Goal: Navigation & Orientation: Find specific page/section

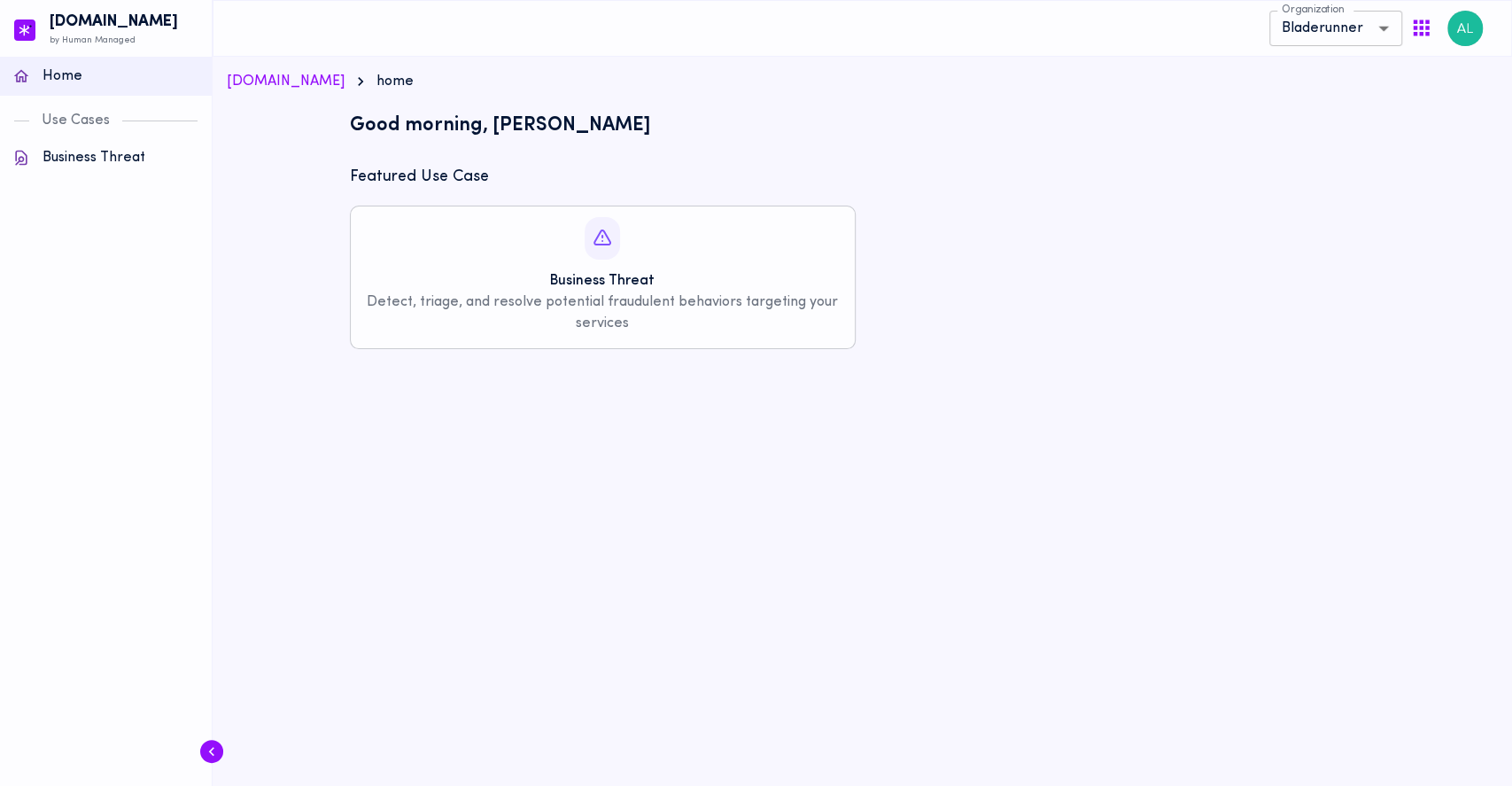
click at [566, 100] on div "Section ID: ec971abd-7acf-4da5-b5ad-57a9ad307919 Section ID: Good morning, Agne…" at bounding box center [863, 220] width 1025 height 257
drag, startPoint x: 406, startPoint y: 124, endPoint x: 687, endPoint y: 139, distance: 281.4
click at [687, 139] on div "Good morning, [PERSON_NAME]" at bounding box center [862, 126] width 1040 height 39
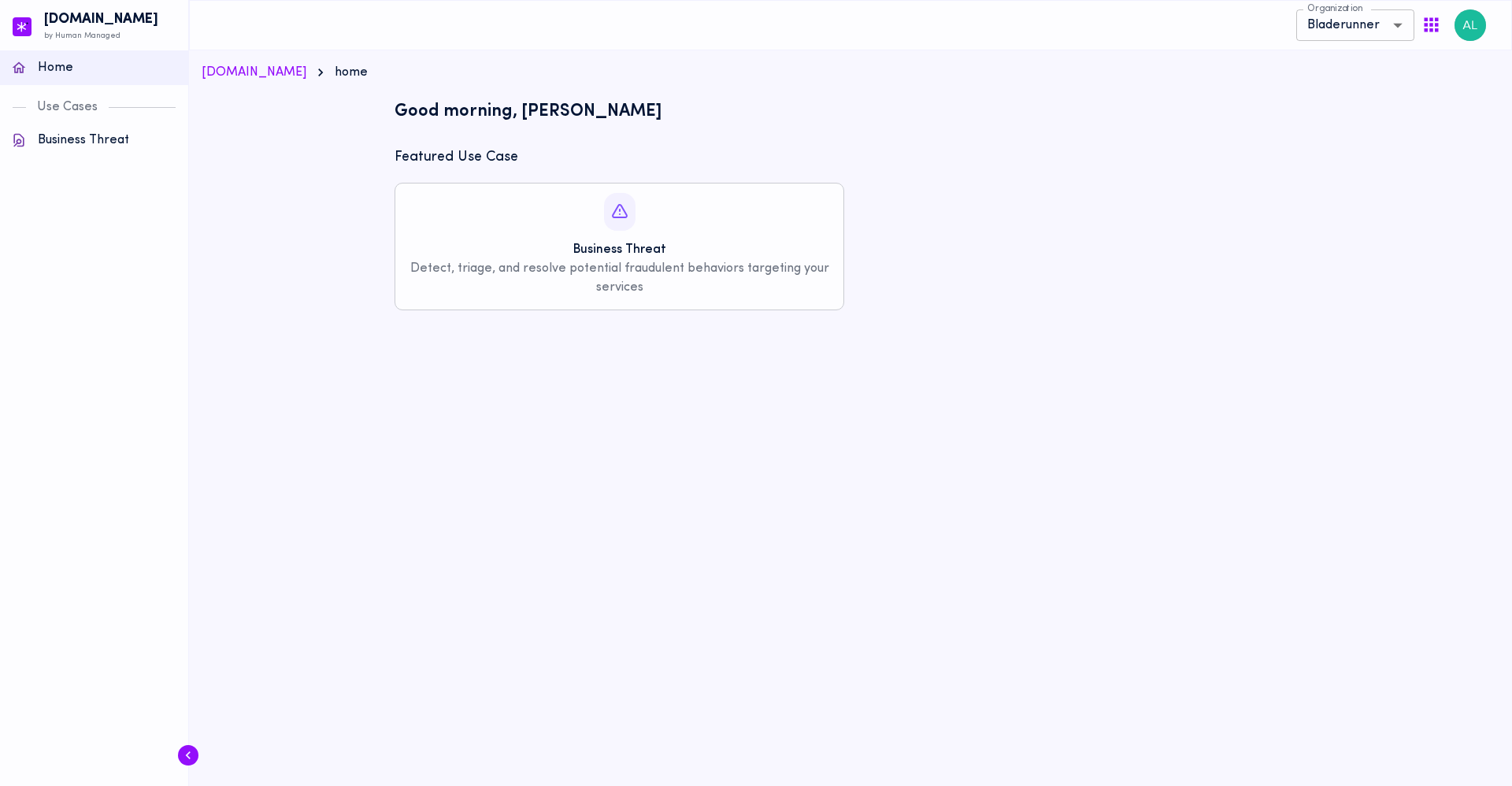
click at [497, 54] on main "controlshift.io home {"resourceSet":[{"resourceId":"controlshift-io/web/headlin…" at bounding box center [851, 187] width 1323 height 273
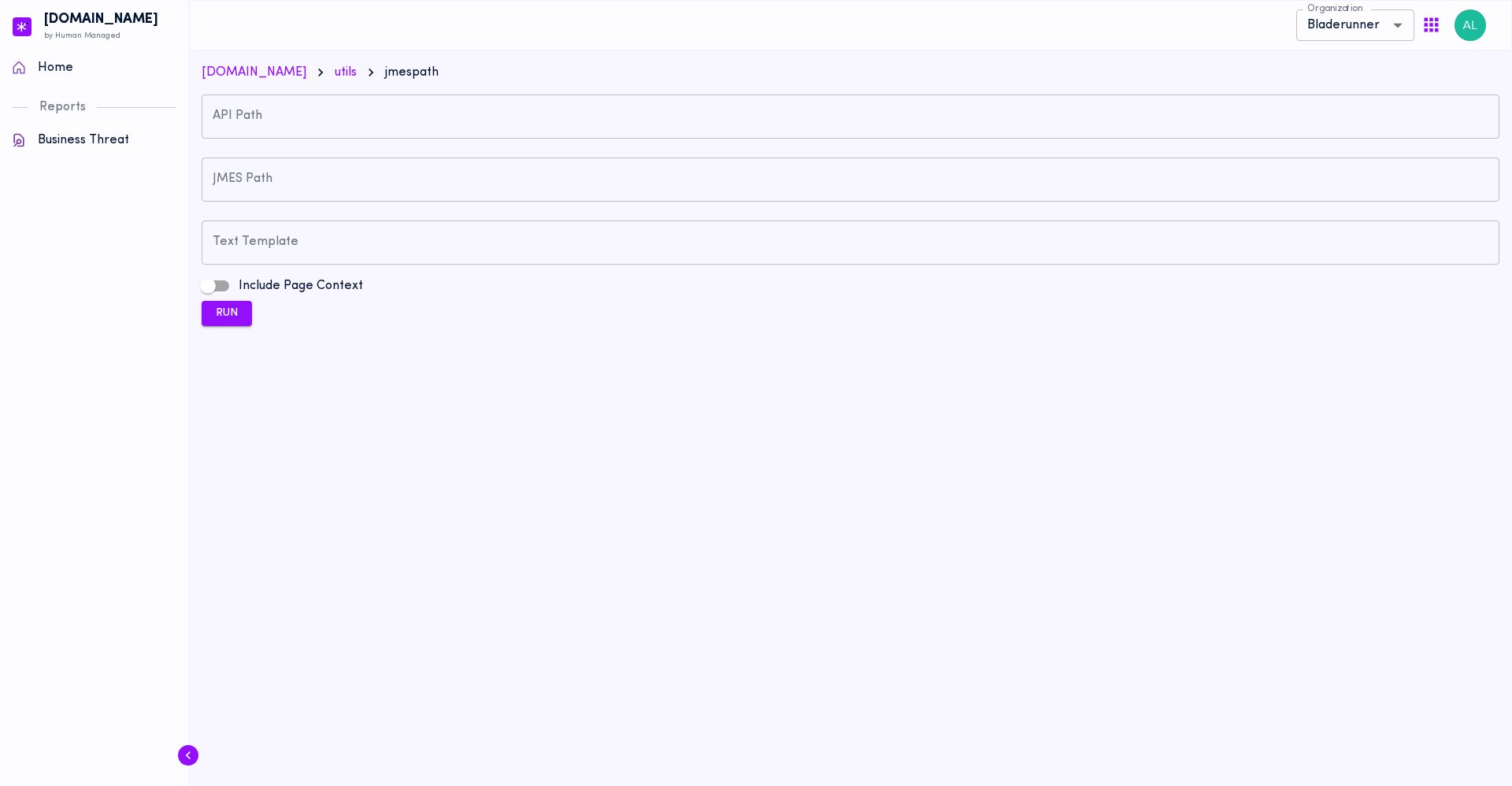
click at [78, 65] on p "Home" at bounding box center [108, 68] width 139 height 19
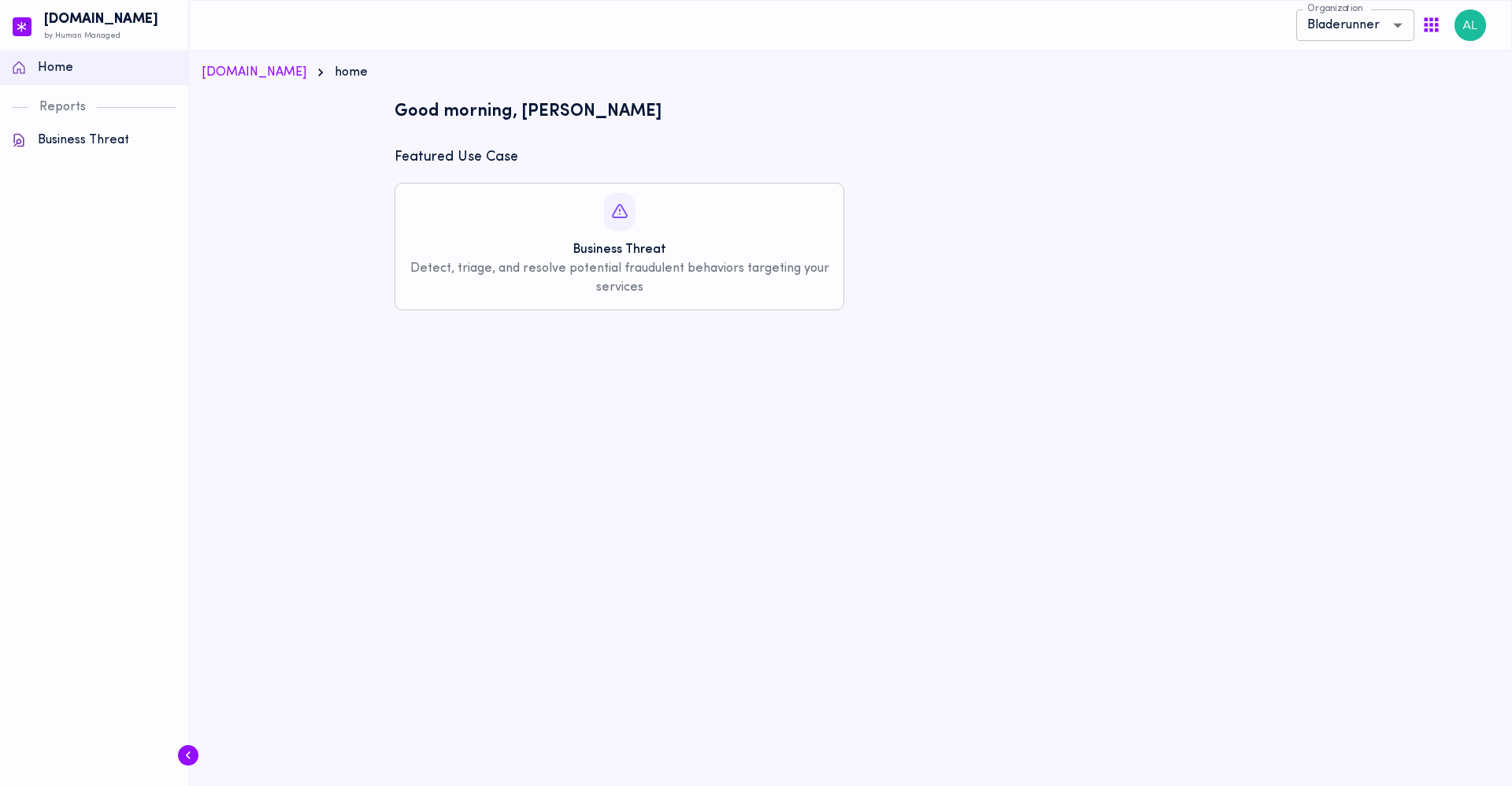
click at [101, 144] on p "Business Threat" at bounding box center [108, 140] width 139 height 19
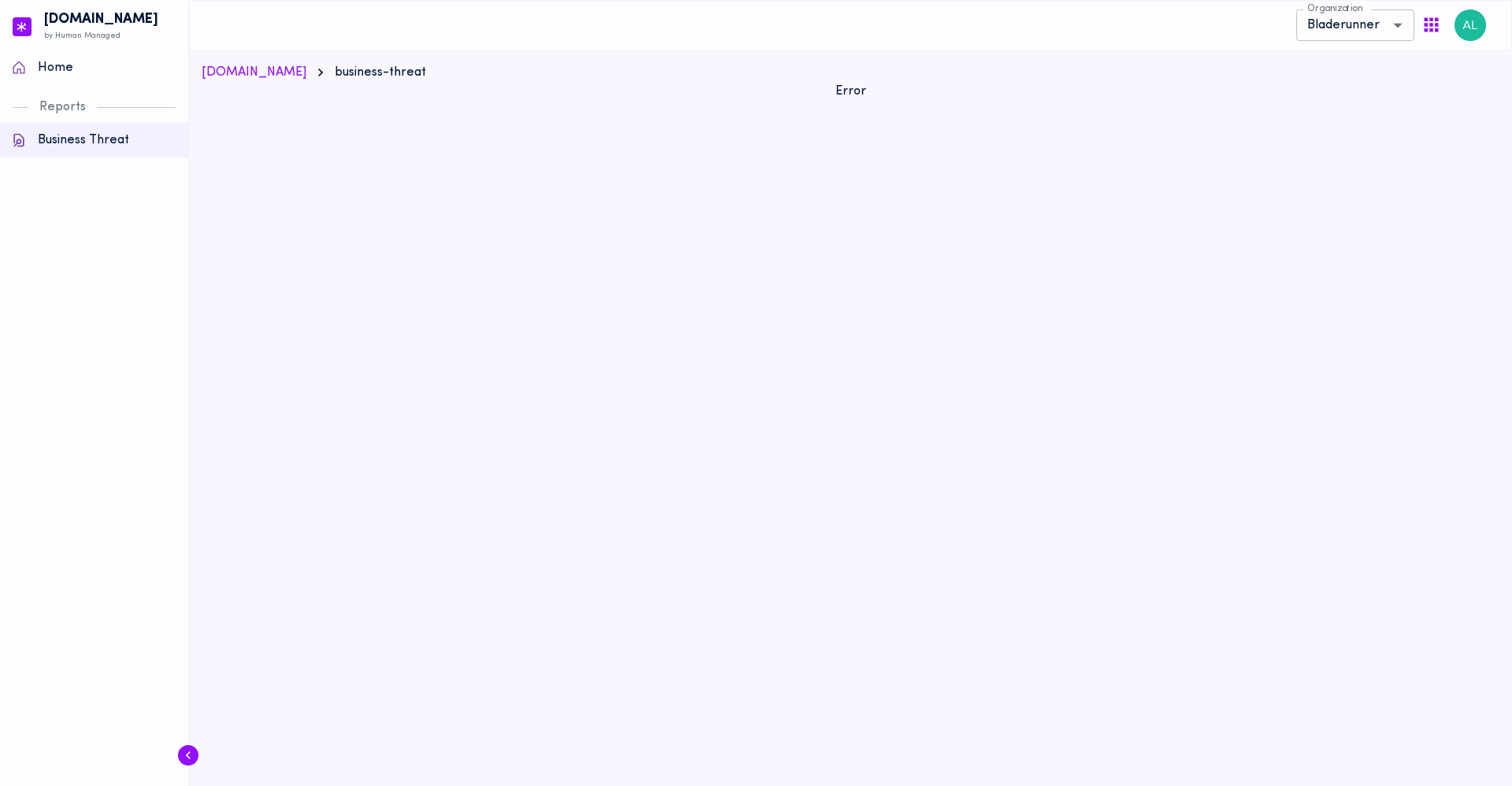
click at [71, 71] on p "Home" at bounding box center [108, 68] width 139 height 19
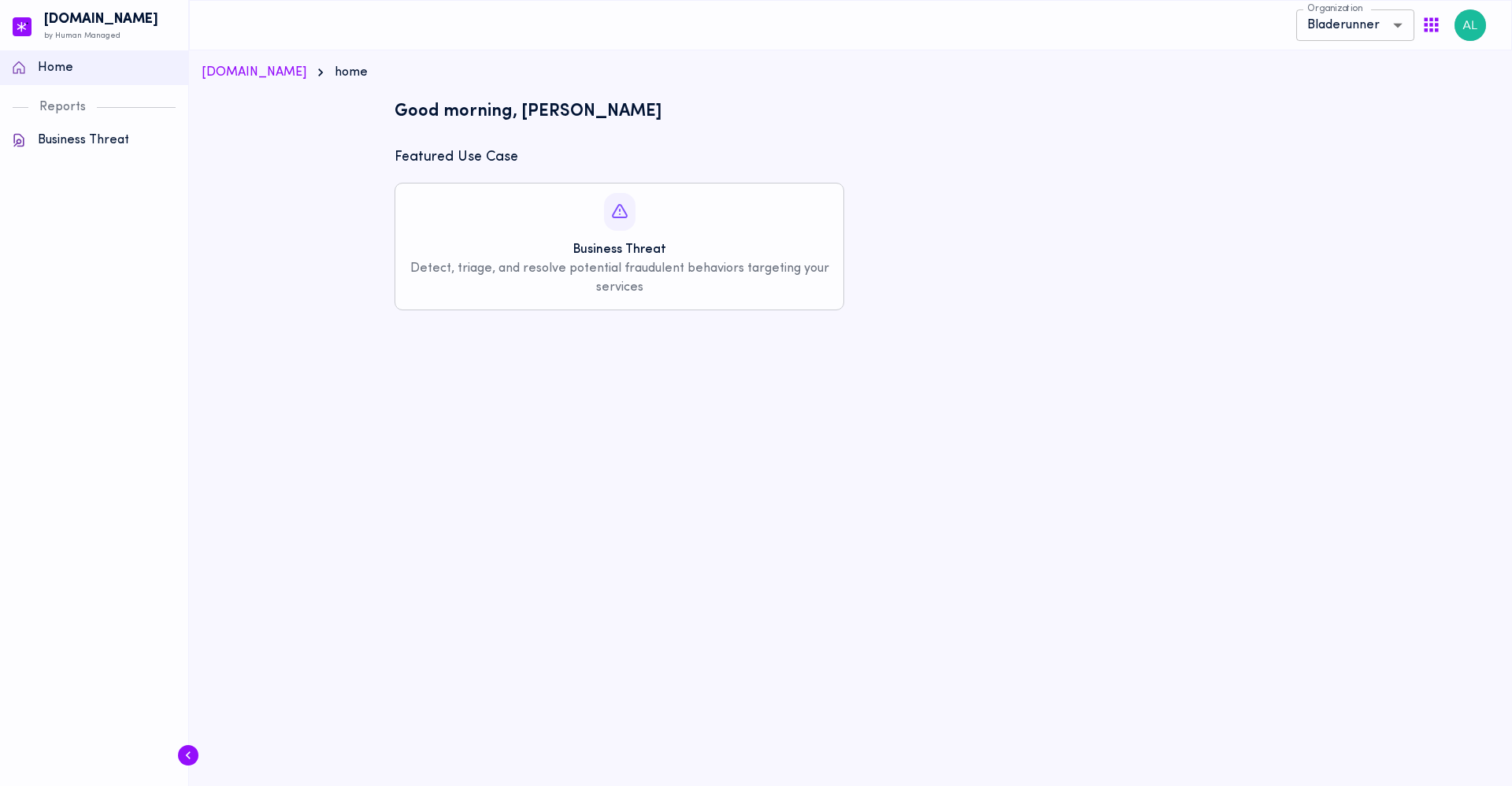
click at [526, 28] on div "**********" at bounding box center [851, 25] width 1323 height 51
